Goal: Navigation & Orientation: Find specific page/section

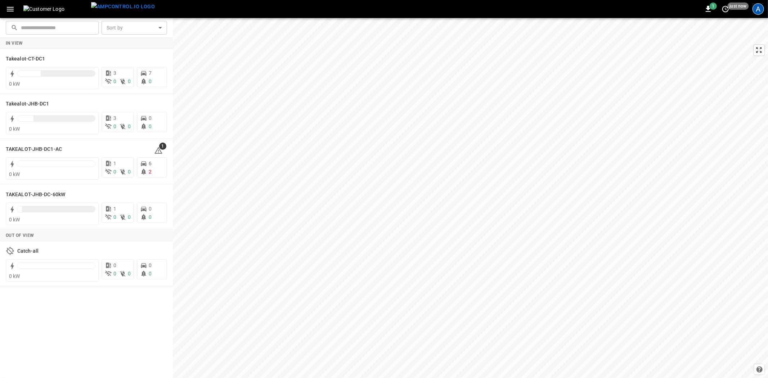
click at [758, 8] on div "A" at bounding box center [758, 9] width 12 height 12
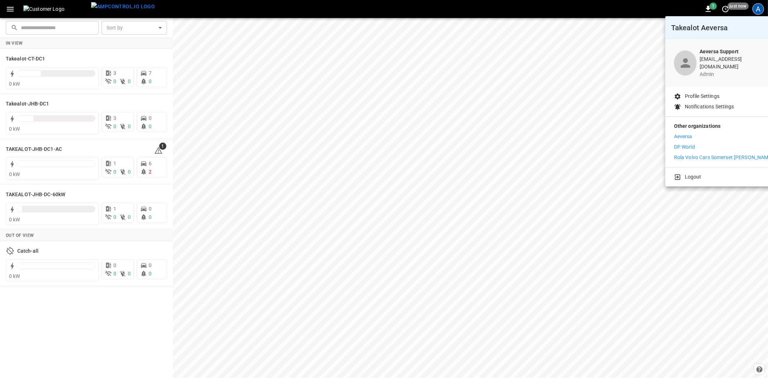
click at [688, 133] on p "Aeversa" at bounding box center [683, 137] width 18 height 8
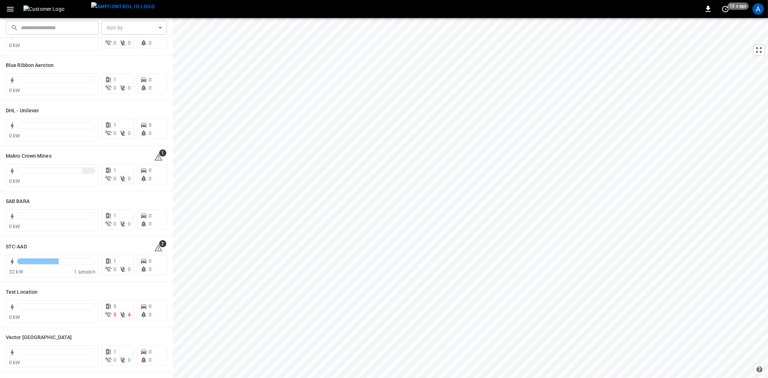
scroll to position [40, 0]
